Goal: Information Seeking & Learning: Learn about a topic

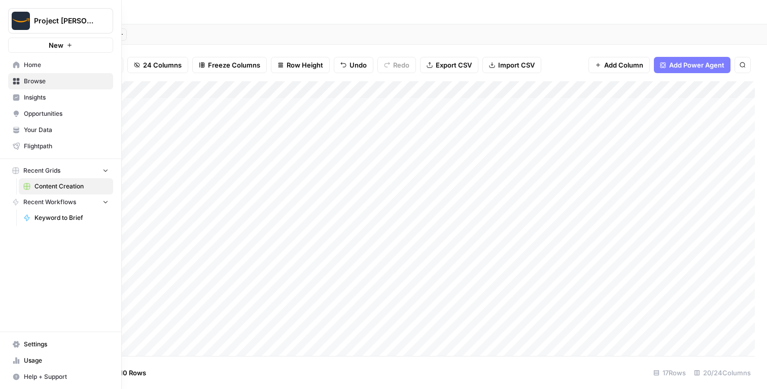
click at [29, 100] on span "Insights" at bounding box center [66, 97] width 85 height 9
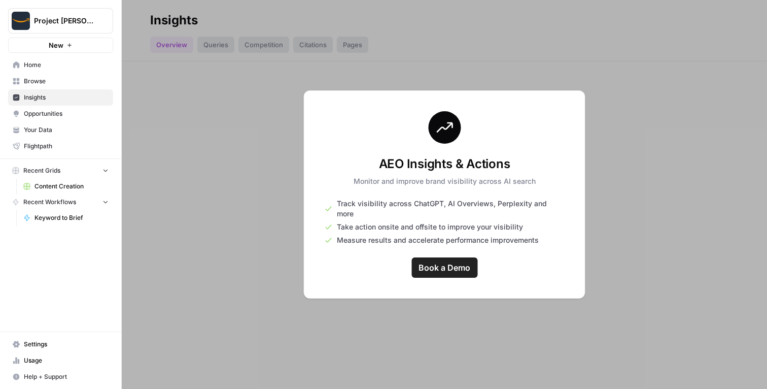
click at [59, 22] on span "Project [PERSON_NAME]" at bounding box center [64, 21] width 61 height 10
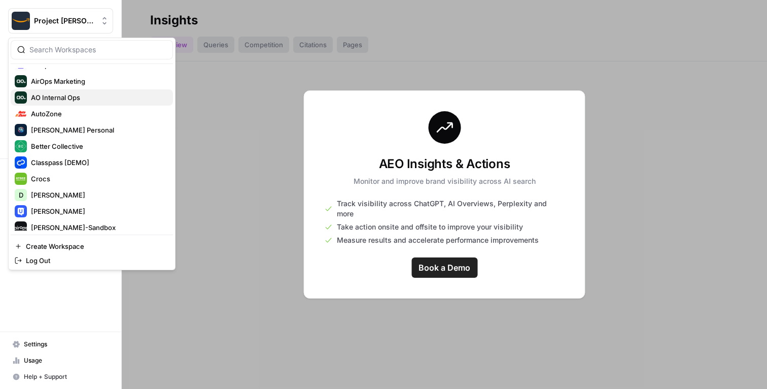
scroll to position [80, 0]
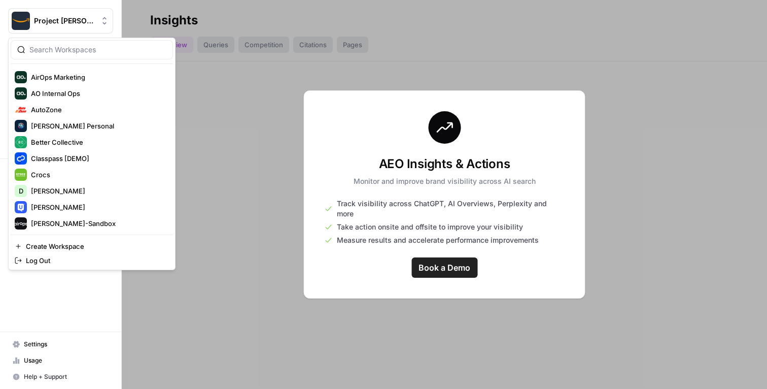
click at [244, 120] on div at bounding box center [444, 194] width 645 height 389
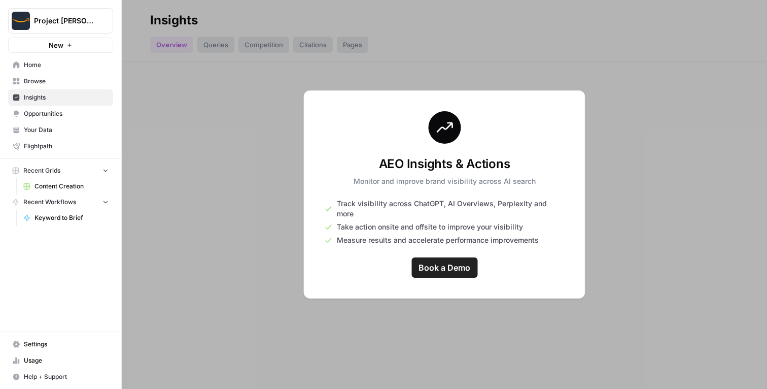
click at [44, 13] on button "Project [PERSON_NAME]" at bounding box center [60, 20] width 105 height 25
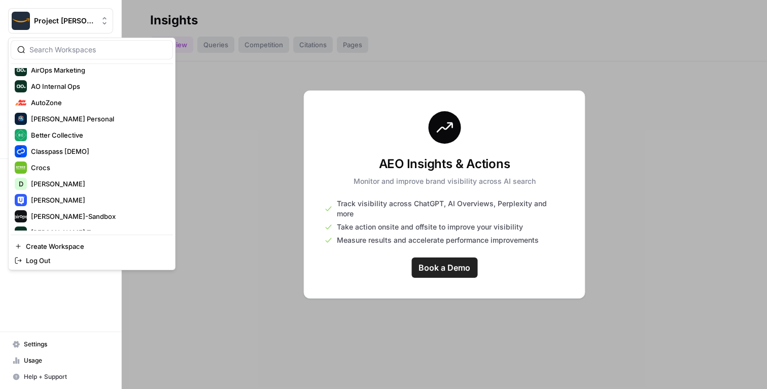
scroll to position [90, 0]
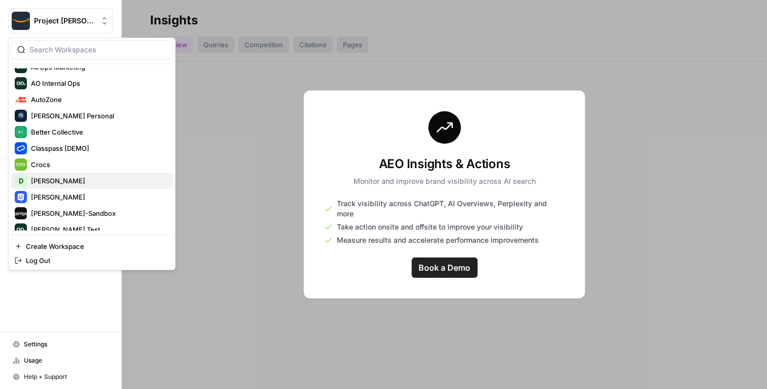
click at [50, 176] on span "[PERSON_NAME]" at bounding box center [98, 181] width 134 height 10
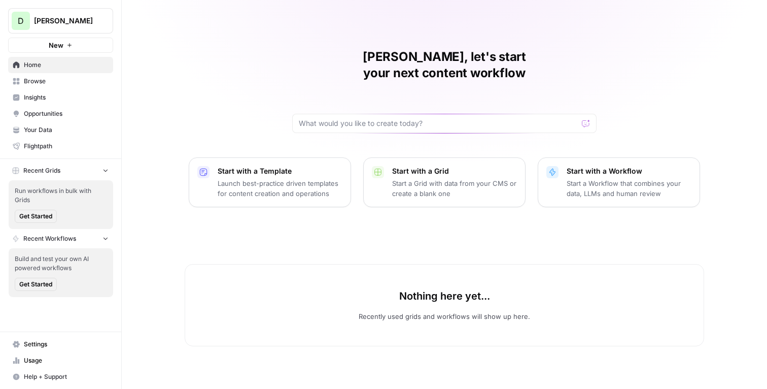
click at [72, 98] on span "Insights" at bounding box center [66, 97] width 85 height 9
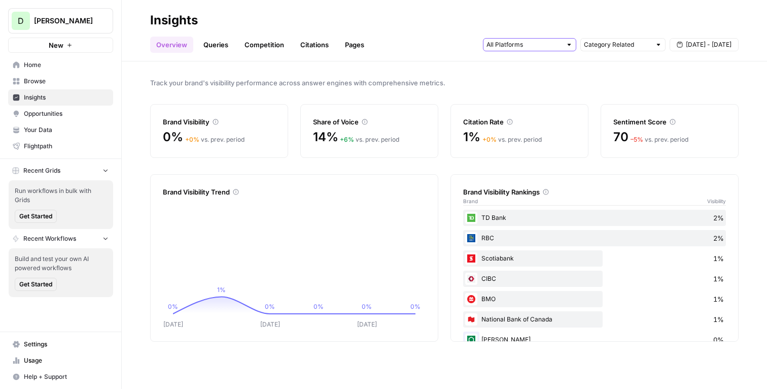
click at [539, 45] on input "text" at bounding box center [524, 45] width 75 height 10
click at [609, 44] on input "text" at bounding box center [617, 45] width 67 height 10
click at [612, 81] on span "Brand Related" at bounding box center [621, 81] width 64 height 10
type input "Brand Related"
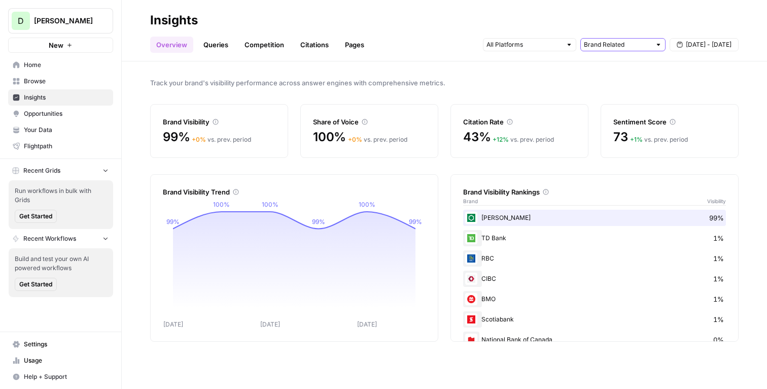
click at [631, 42] on input "text" at bounding box center [617, 45] width 67 height 10
click at [622, 68] on span "All Queries" at bounding box center [621, 67] width 64 height 10
type input "All Queries"
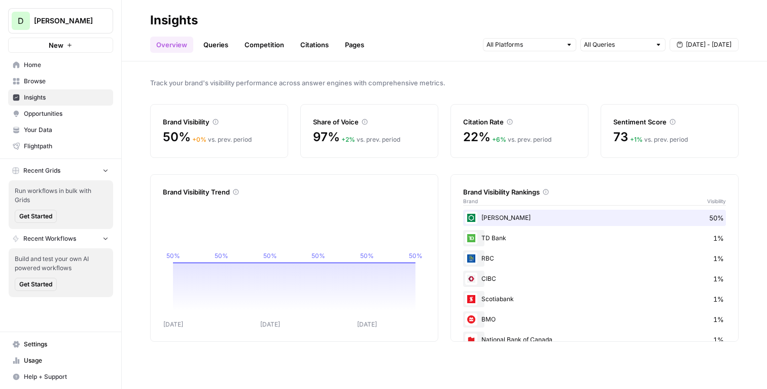
click at [656, 43] on div at bounding box center [658, 44] width 7 height 7
click at [630, 93] on span "Category Related" at bounding box center [621, 95] width 64 height 10
type input "Category Related"
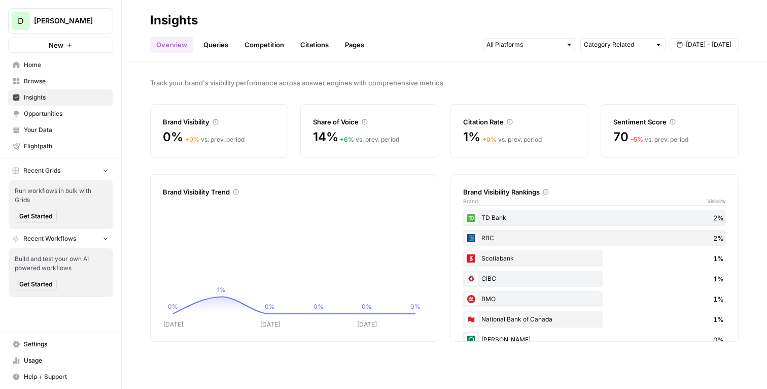
click at [448, 238] on div "Brand Visibility Trend Aug 29 Aug 31 Sep 02 0% 1% 0% 0% 0% 0% Aug 29 undefined%…" at bounding box center [444, 257] width 589 height 167
click at [683, 46] on icon "button" at bounding box center [680, 45] width 6 height 6
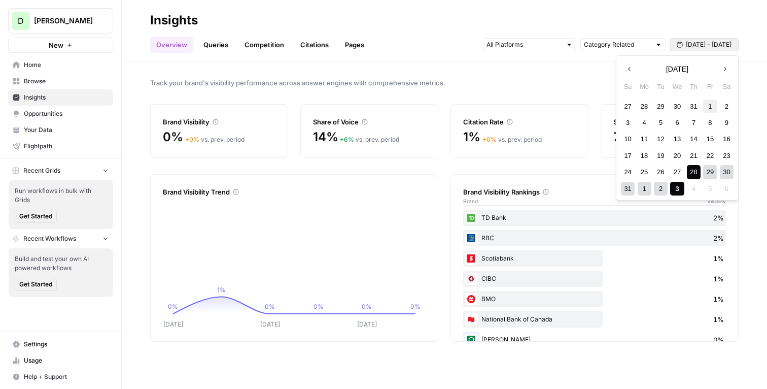
click at [710, 103] on div "1" at bounding box center [710, 106] width 14 height 14
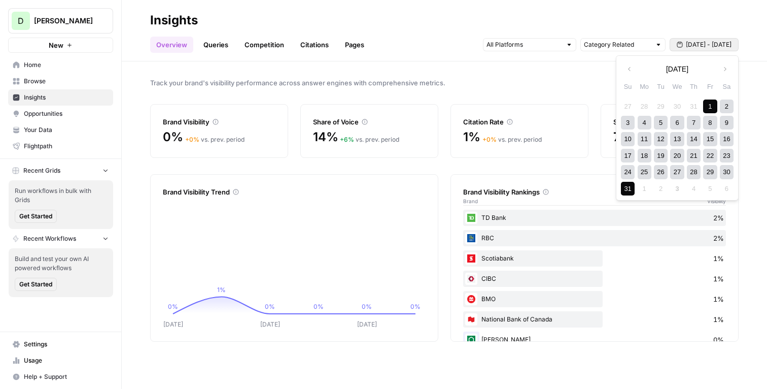
click at [626, 187] on div "31" at bounding box center [628, 189] width 14 height 14
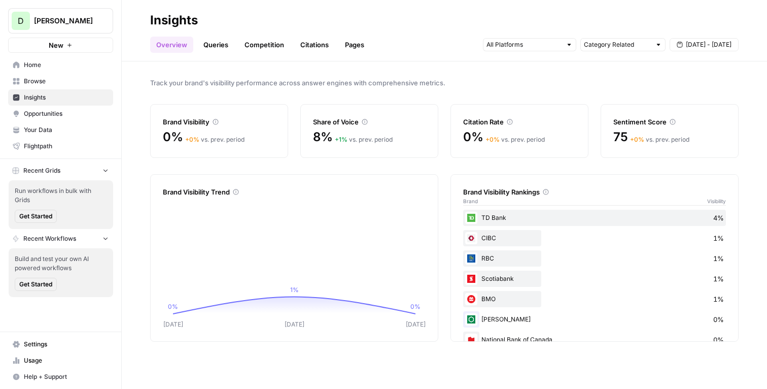
click at [353, 100] on div "Track your brand's visibility performance across answer engines with comprehens…" at bounding box center [444, 224] width 645 height 327
click at [215, 49] on link "Queries" at bounding box center [215, 45] width 37 height 16
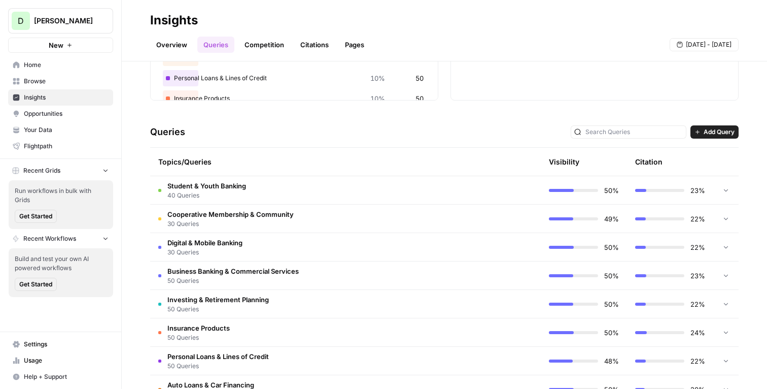
scroll to position [169, 0]
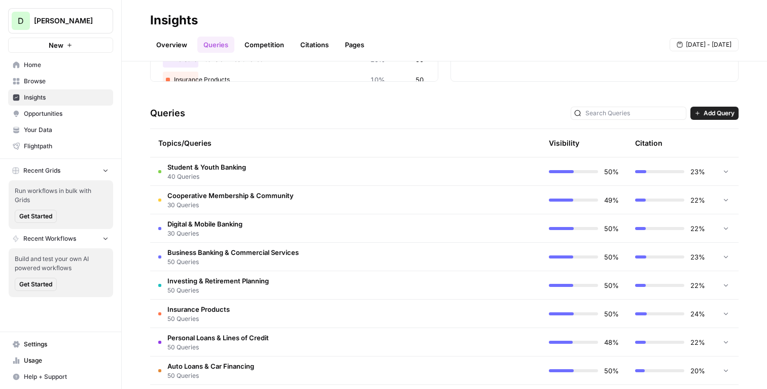
click at [338, 228] on td "Digital & Mobile Banking 30 Queries" at bounding box center [302, 228] width 304 height 28
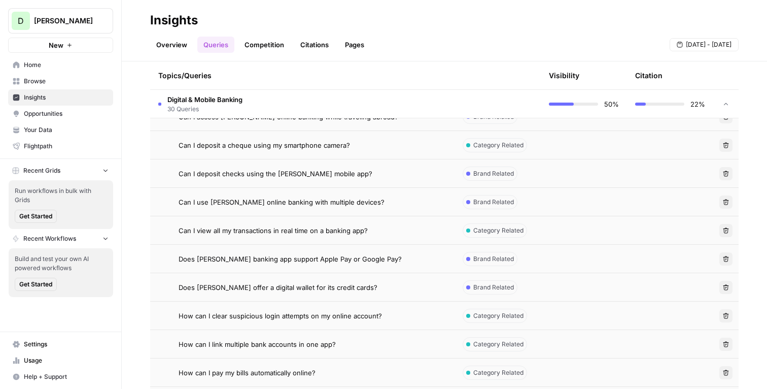
scroll to position [328, 0]
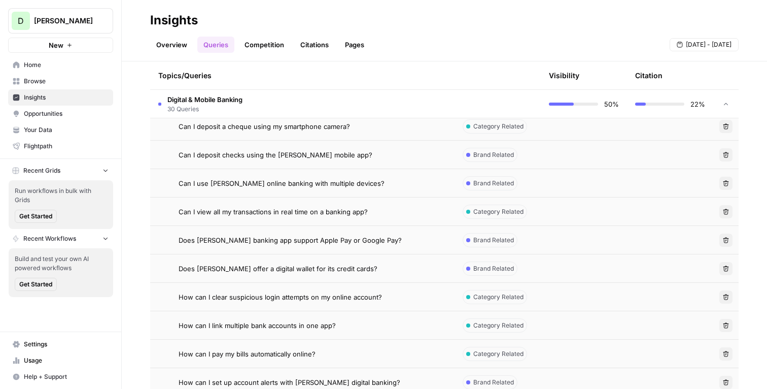
click at [345, 212] on span "Can I view all my transactions in real time on a banking app?" at bounding box center [273, 212] width 189 height 10
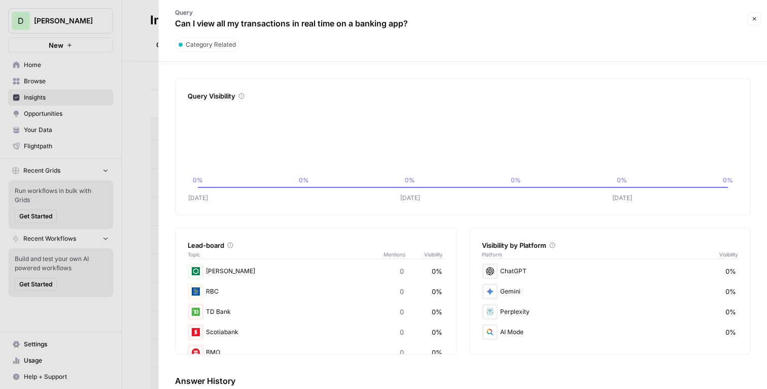
click at [757, 22] on button "Close" at bounding box center [754, 18] width 13 height 13
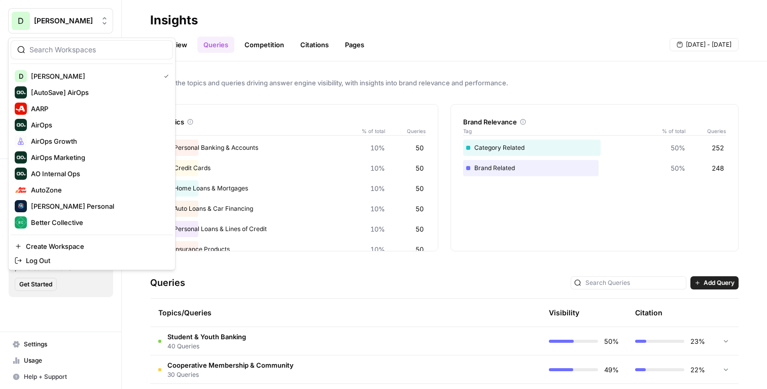
click at [88, 20] on span "[PERSON_NAME]" at bounding box center [64, 21] width 61 height 10
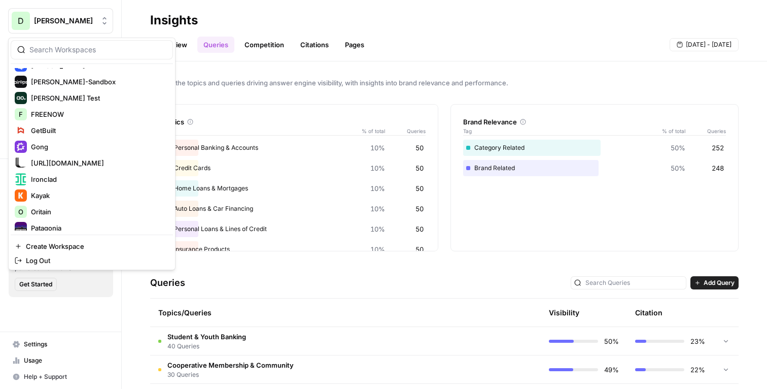
scroll to position [206, 0]
click at [72, 115] on span "FREENOW" at bounding box center [98, 114] width 134 height 10
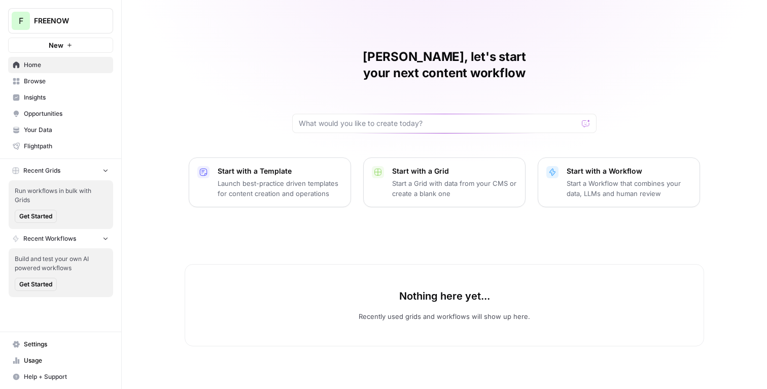
click at [63, 95] on span "Insights" at bounding box center [66, 97] width 85 height 9
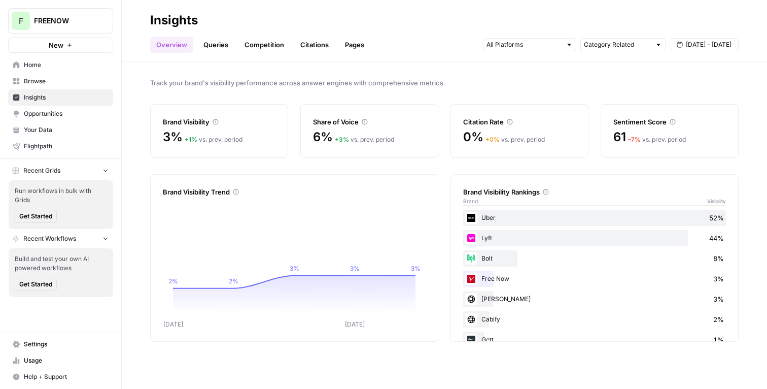
click at [139, 128] on div "Track your brand's visibility performance across answer engines with comprehens…" at bounding box center [444, 224] width 645 height 327
click at [616, 48] on input "text" at bounding box center [617, 45] width 67 height 10
type input "Category Related"
click at [527, 70] on div "Track your brand's visibility performance across answer engines with comprehens…" at bounding box center [444, 224] width 645 height 327
click at [62, 69] on span "Home" at bounding box center [66, 64] width 85 height 9
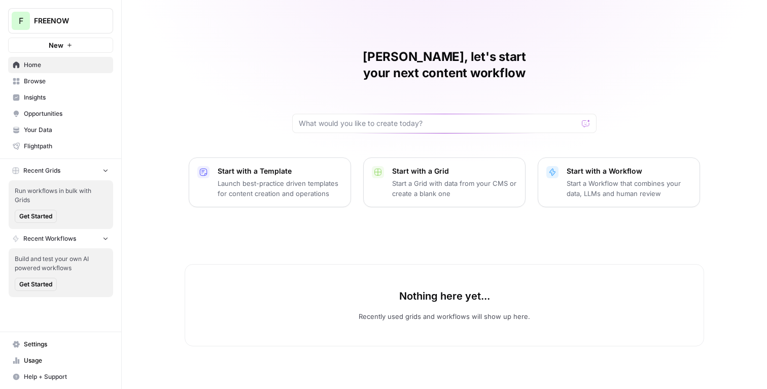
click at [152, 78] on div "Mike, let's start your next content workflow Start with a Template Launch best-…" at bounding box center [444, 194] width 645 height 389
click at [267, 108] on div "Mike, let's start your next content workflow Start with a Template Launch best-…" at bounding box center [444, 194] width 645 height 389
click at [402, 125] on div "Mike, let's start your next content workflow Start with a Template Launch best-…" at bounding box center [444, 194] width 645 height 389
click at [388, 125] on div "Mike, let's start your next content workflow Start with a Template Launch best-…" at bounding box center [444, 194] width 645 height 389
click at [391, 52] on h1 "Mike, let's start your next content workflow" at bounding box center [444, 65] width 304 height 32
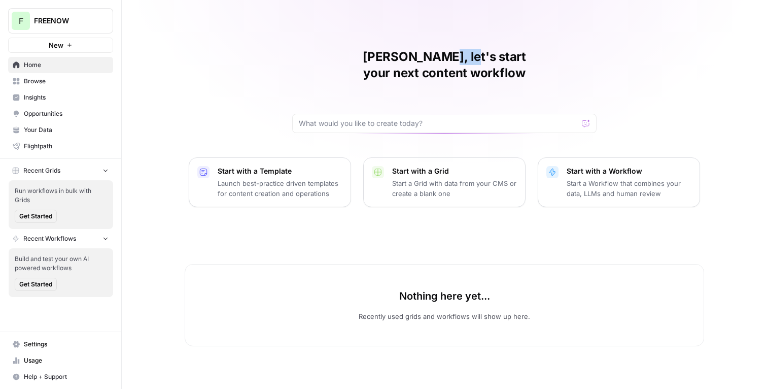
click at [391, 52] on h1 "Mike, let's start your next content workflow" at bounding box center [444, 65] width 304 height 32
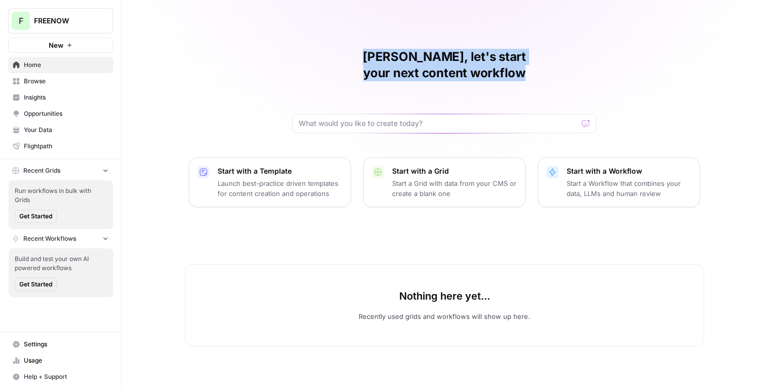
click at [391, 52] on h1 "Mike, let's start your next content workflow" at bounding box center [444, 65] width 304 height 32
click at [403, 57] on h1 "Mike, let's start your next content workflow" at bounding box center [444, 65] width 304 height 32
